Goal: Transaction & Acquisition: Purchase product/service

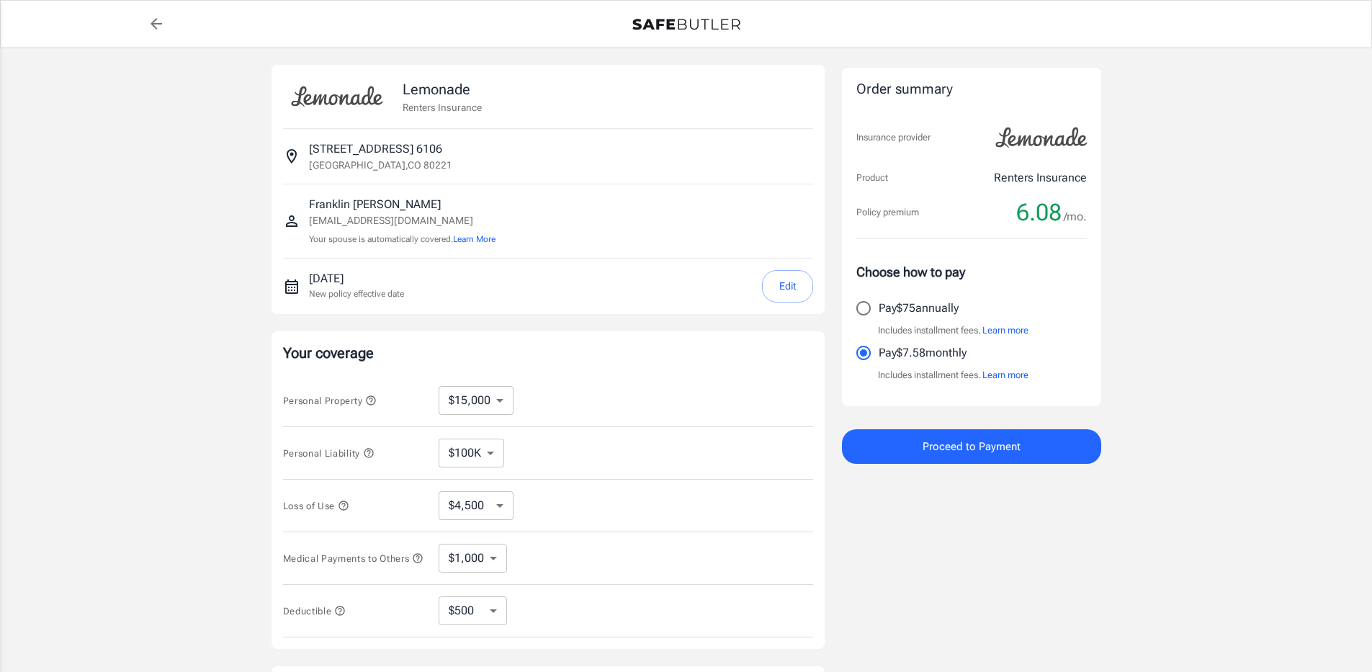
select select "15000"
select select "500"
click at [870, 306] on input "Pay $75 annually" at bounding box center [864, 308] width 30 height 30
radio input "true"
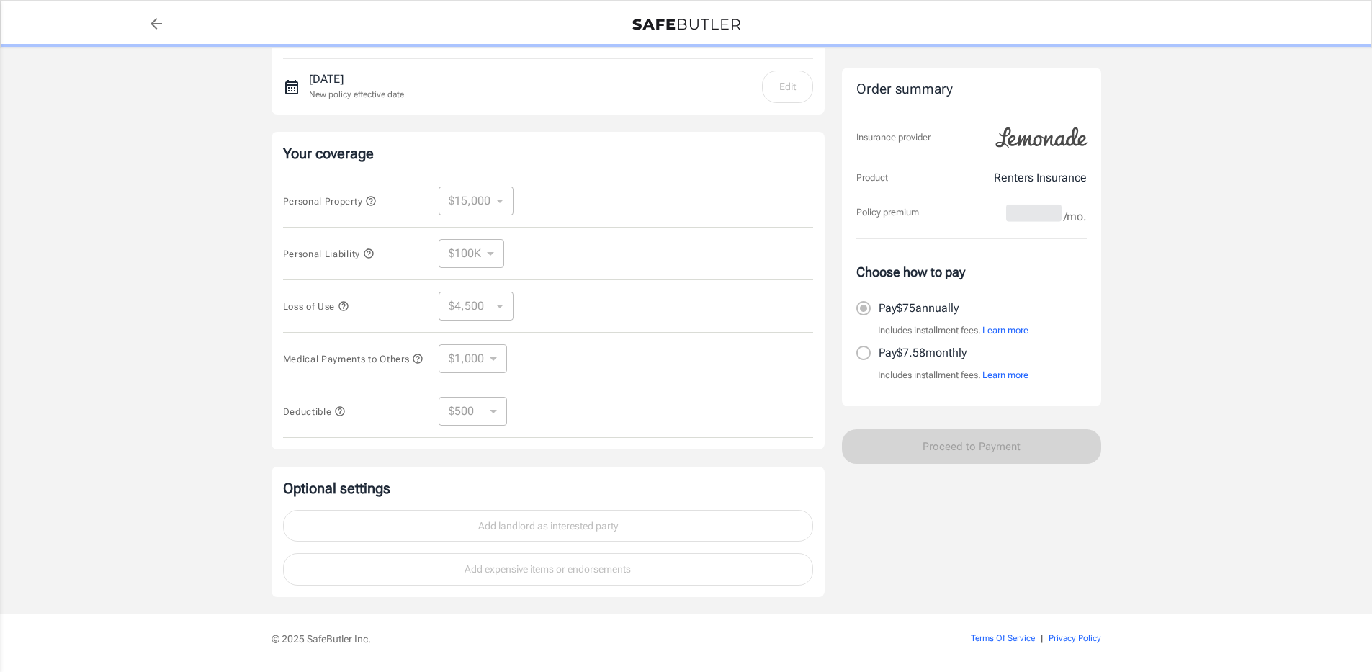
scroll to position [249, 0]
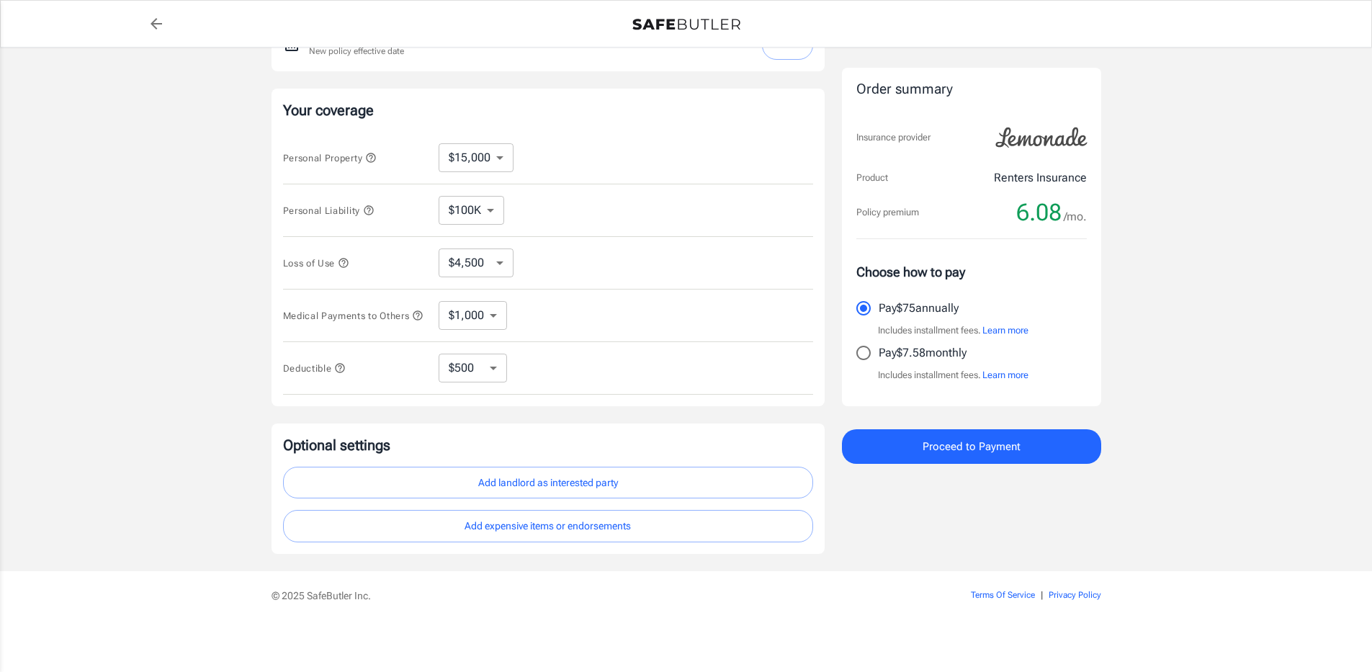
click at [578, 480] on button "Add landlord as interested party" at bounding box center [548, 483] width 530 height 32
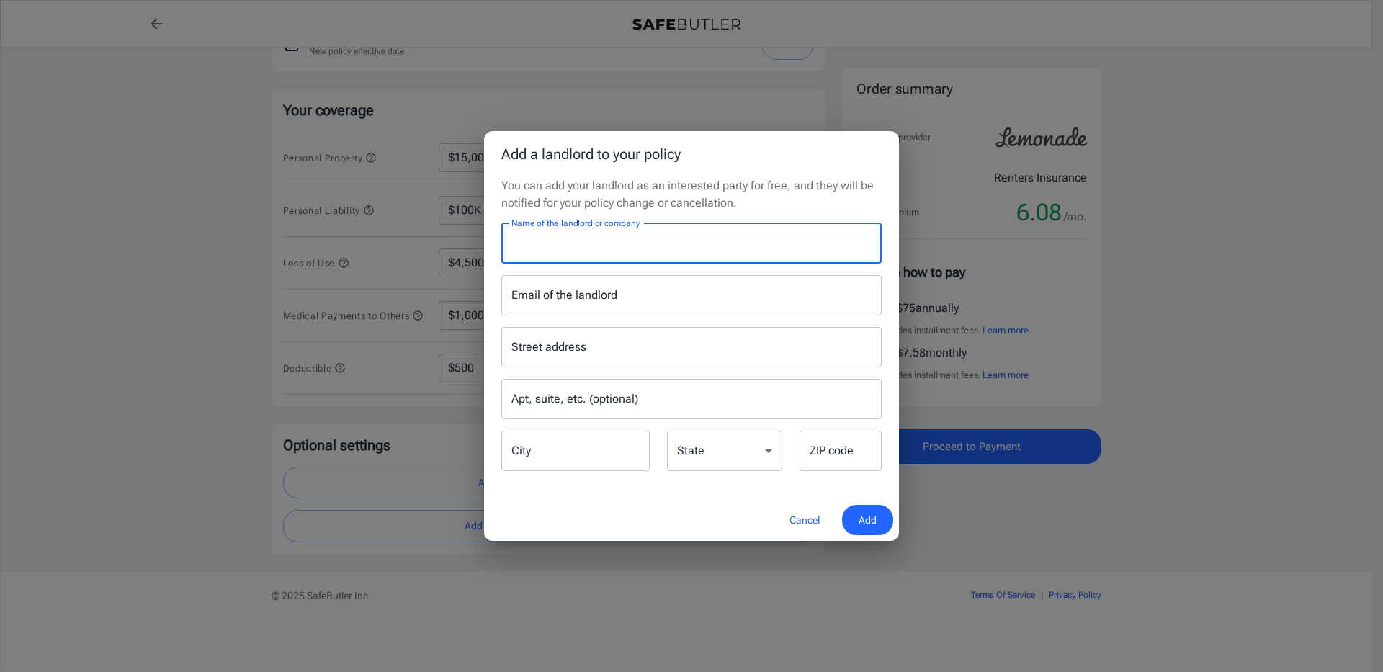
click at [576, 249] on input "Name of the landlord or company" at bounding box center [691, 243] width 380 height 40
type input "Estrella Apartments"
type input "estrella@assetliving.com"
type input "7050 Pecos Street"
type input "Denver"
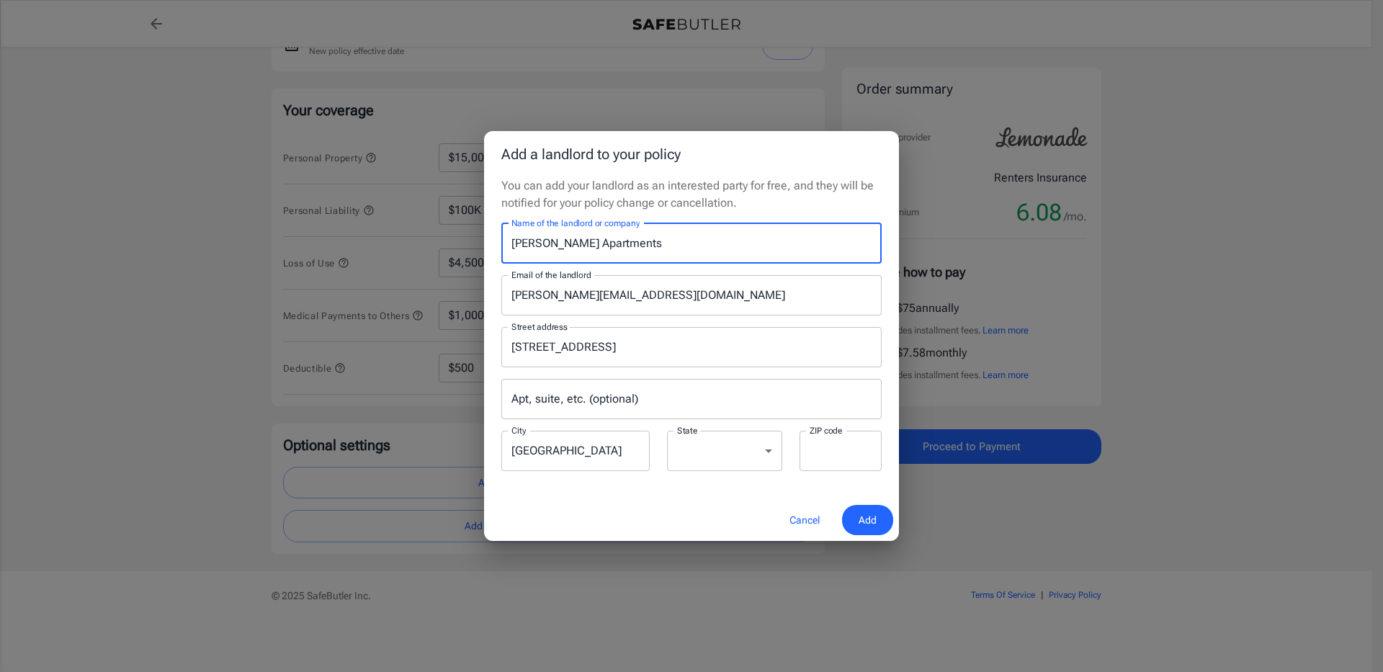
select select "CO"
type input "80221"
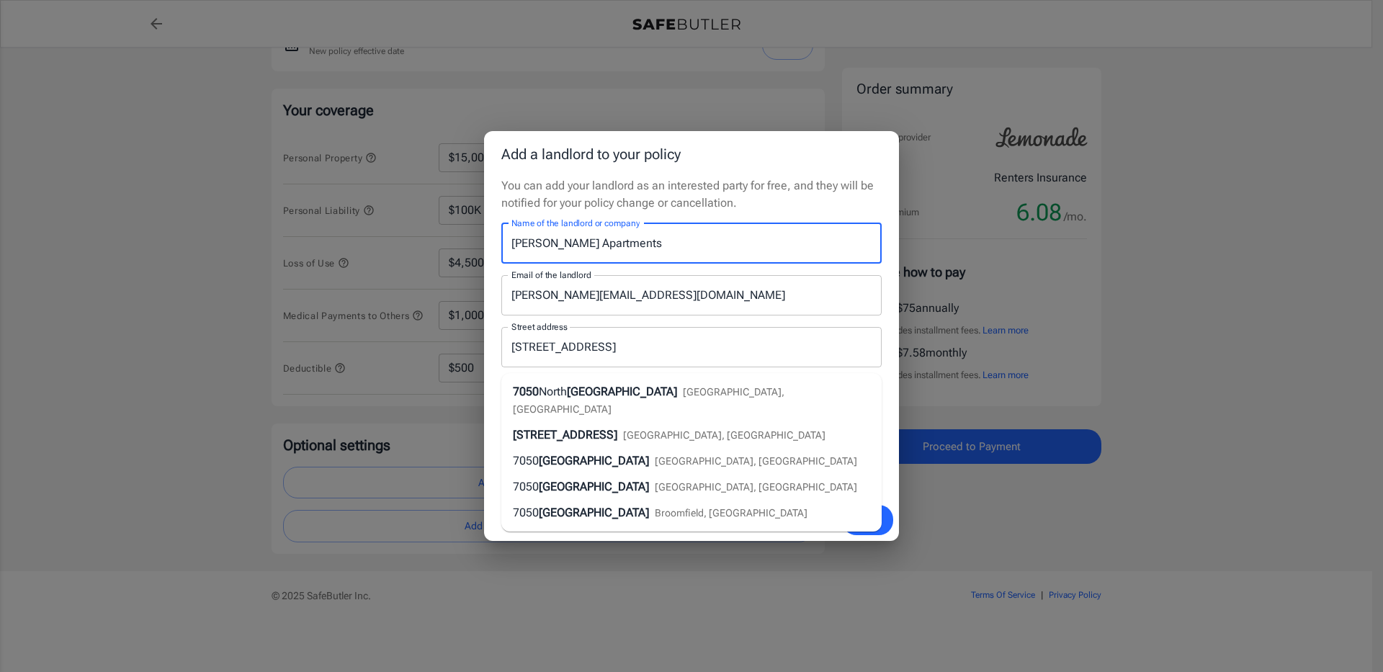
click at [702, 531] on div "Cancel Add" at bounding box center [691, 520] width 415 height 43
click at [879, 522] on button "Add" at bounding box center [867, 520] width 51 height 31
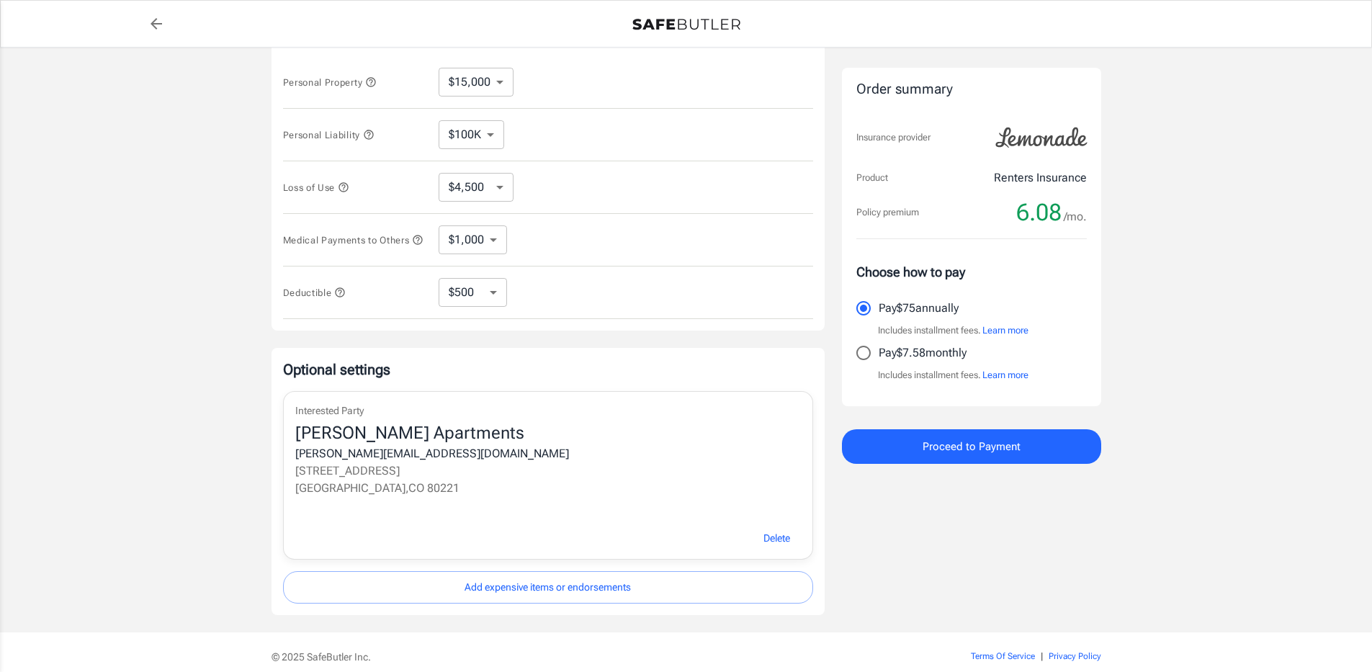
scroll to position [385, 0]
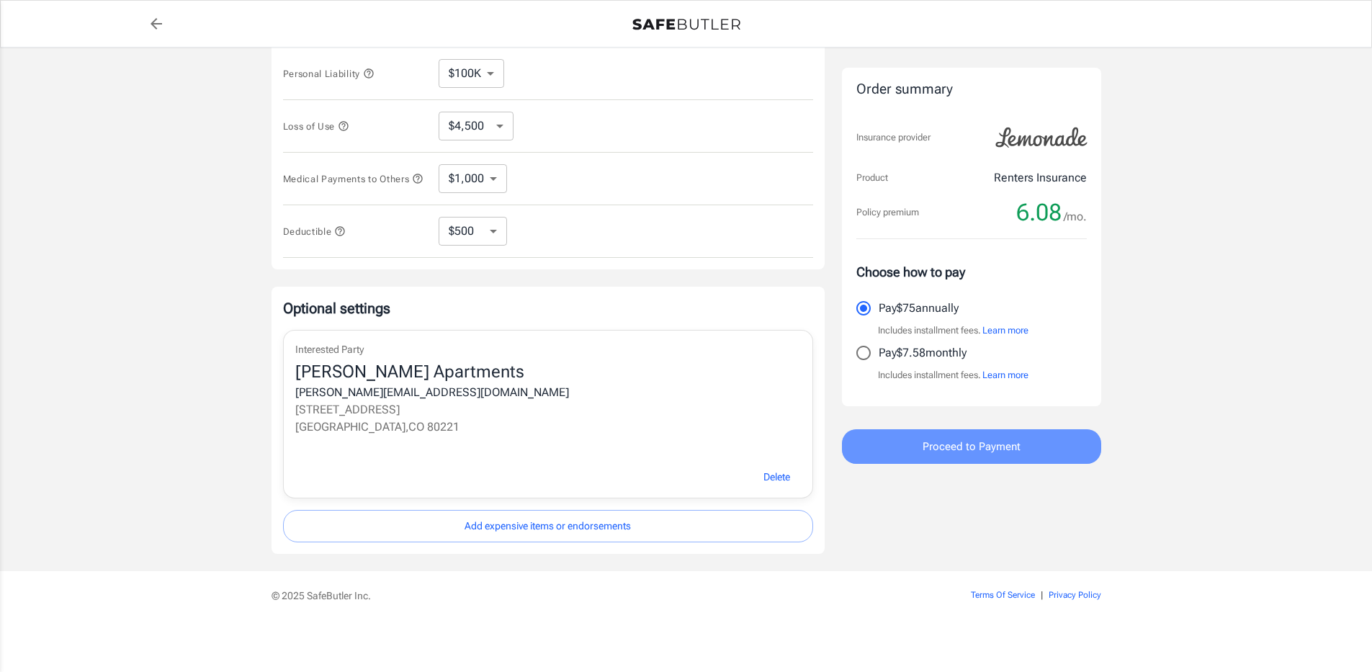
click at [992, 457] on button "Proceed to Payment" at bounding box center [971, 446] width 259 height 35
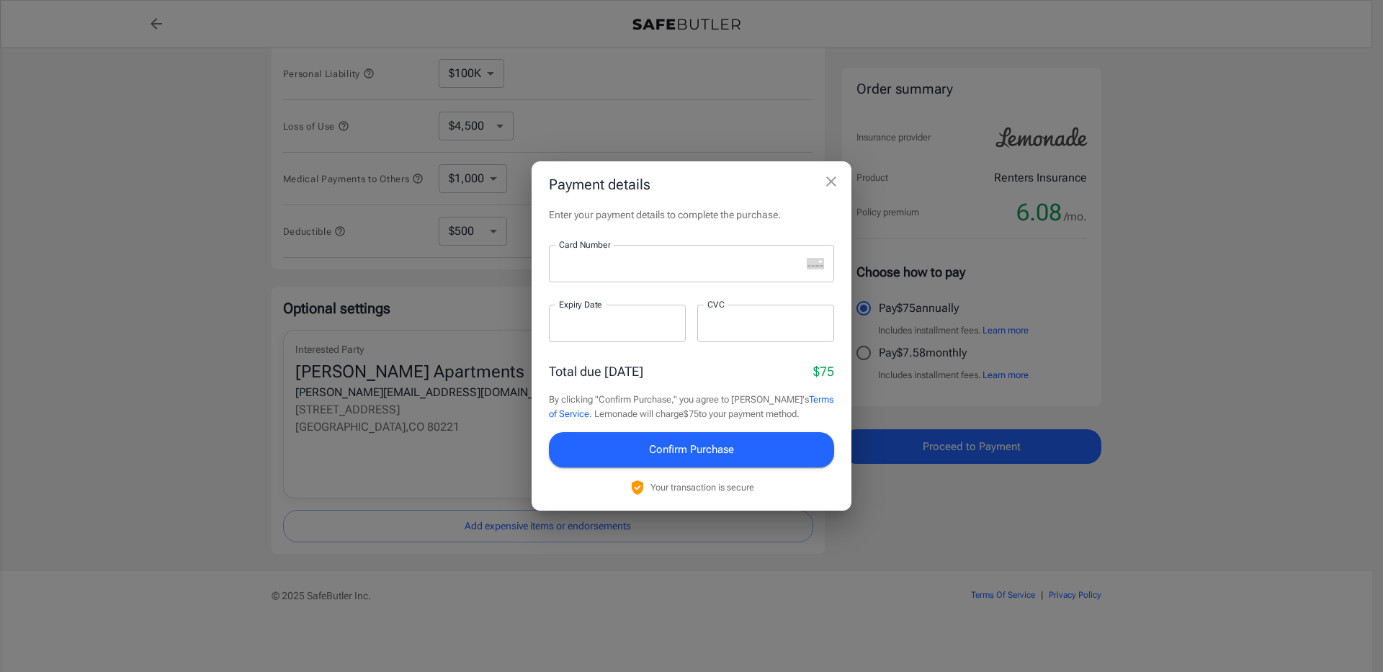
click at [659, 277] on div at bounding box center [675, 263] width 252 height 37
click at [713, 449] on span "Confirm Purchase" at bounding box center [691, 449] width 85 height 19
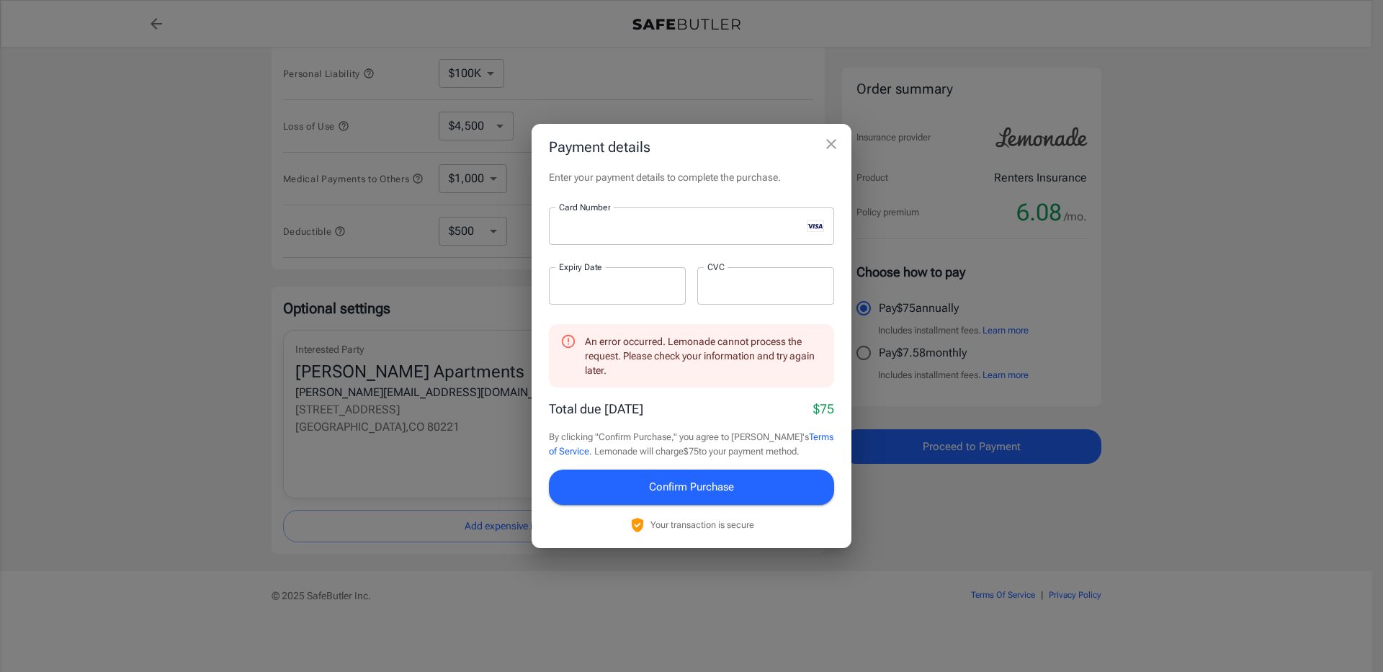
click at [648, 299] on div at bounding box center [617, 285] width 137 height 37
click at [762, 294] on div at bounding box center [765, 285] width 137 height 37
click at [643, 293] on iframe at bounding box center [617, 287] width 117 height 14
click at [693, 490] on span "Confirm Purchase" at bounding box center [691, 487] width 85 height 19
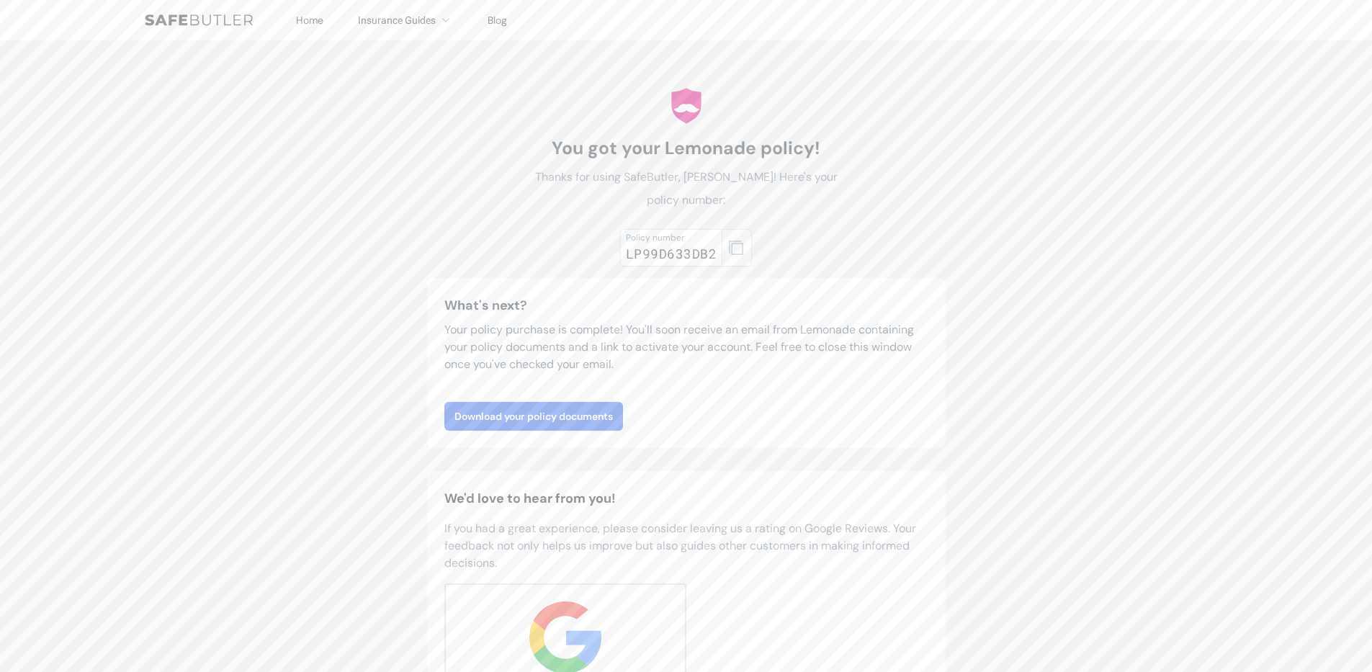
click at [744, 236] on button "button" at bounding box center [737, 247] width 30 height 37
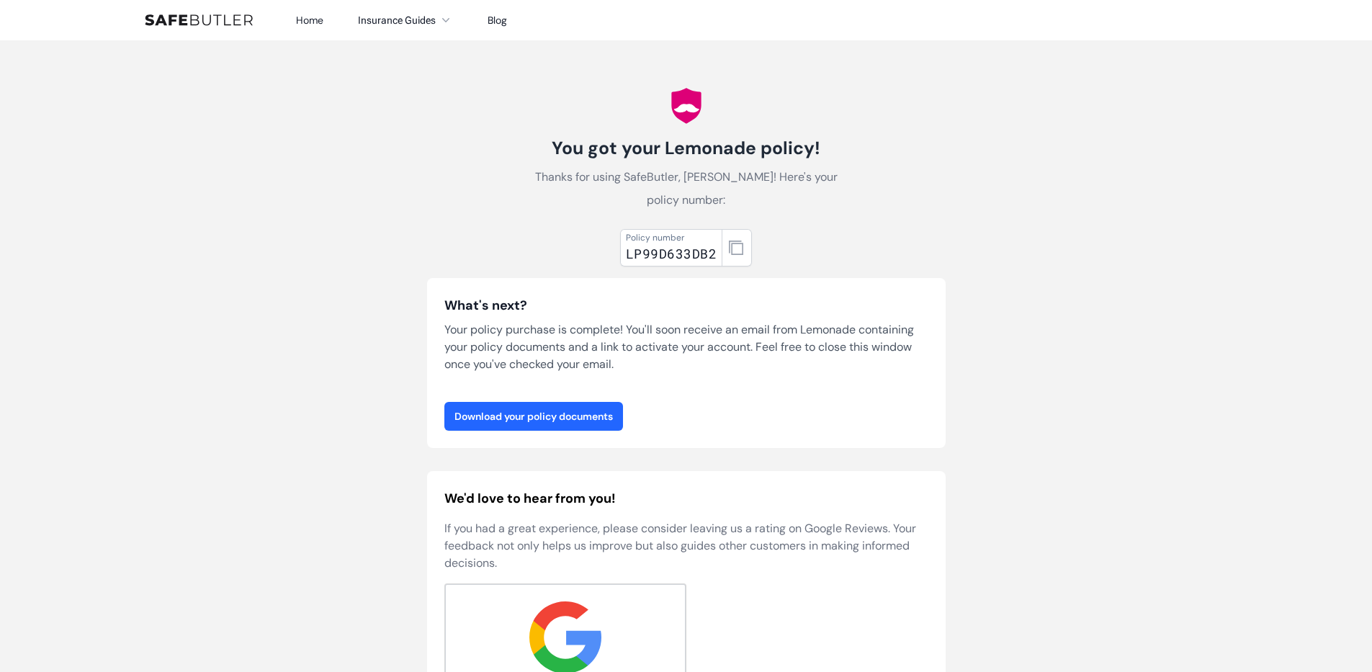
click at [620, 406] on link "Download your policy documents" at bounding box center [534, 416] width 179 height 29
